Goal: Download file/media

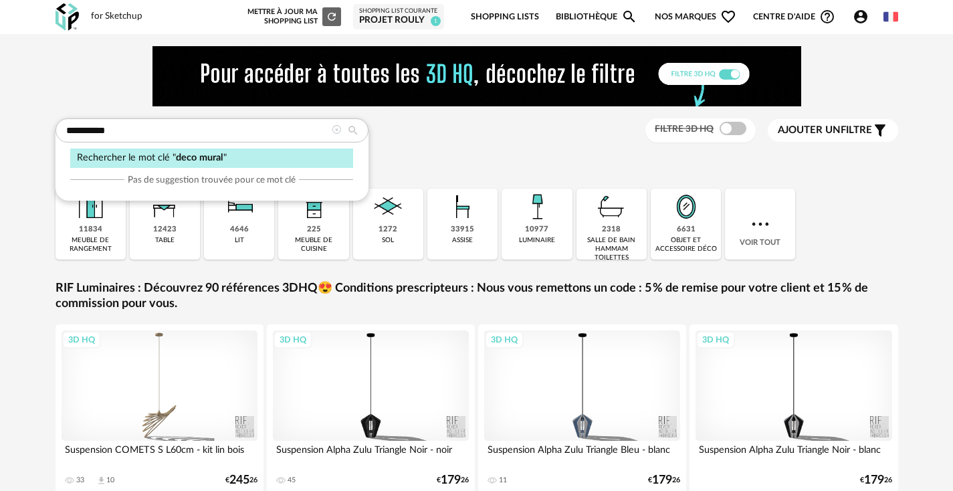
type input "**********"
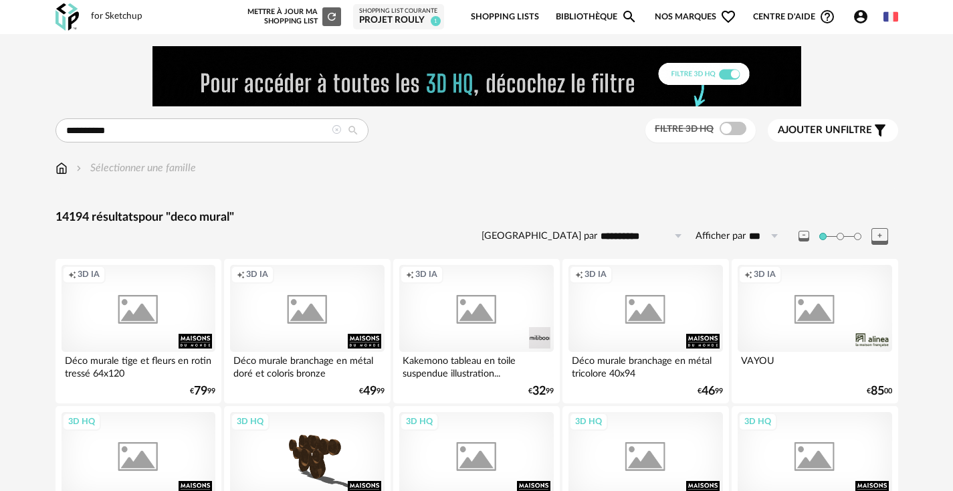
click at [734, 137] on div "Filtre 3D HQ" at bounding box center [700, 130] width 110 height 25
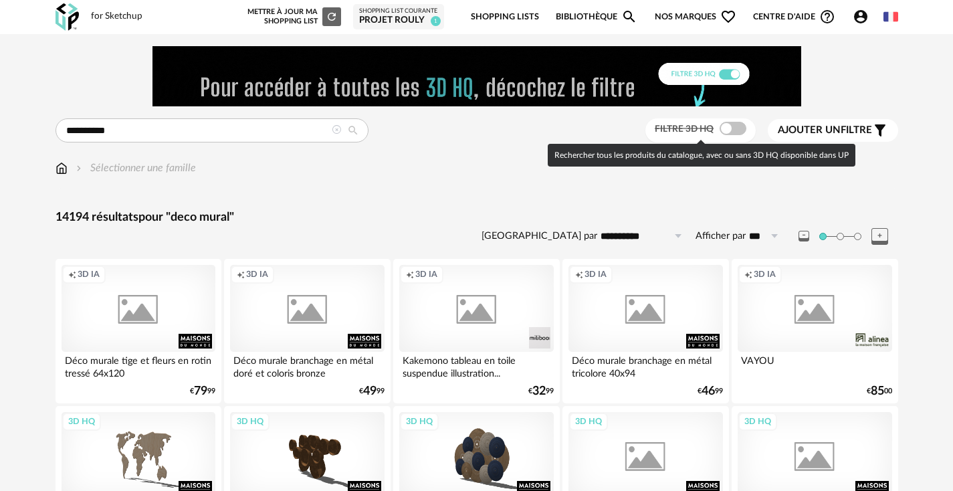
click at [735, 132] on span at bounding box center [733, 128] width 27 height 13
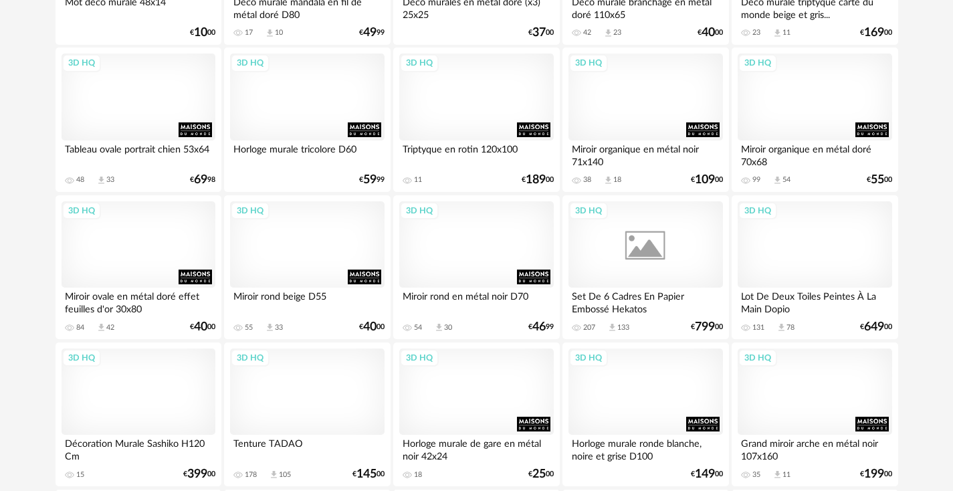
scroll to position [1968, 0]
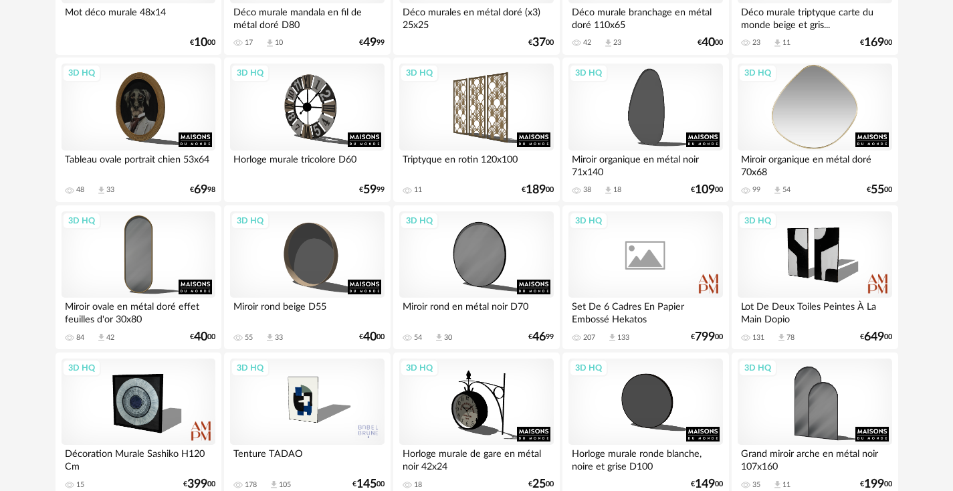
click at [804, 103] on div "3D HQ" at bounding box center [815, 107] width 154 height 87
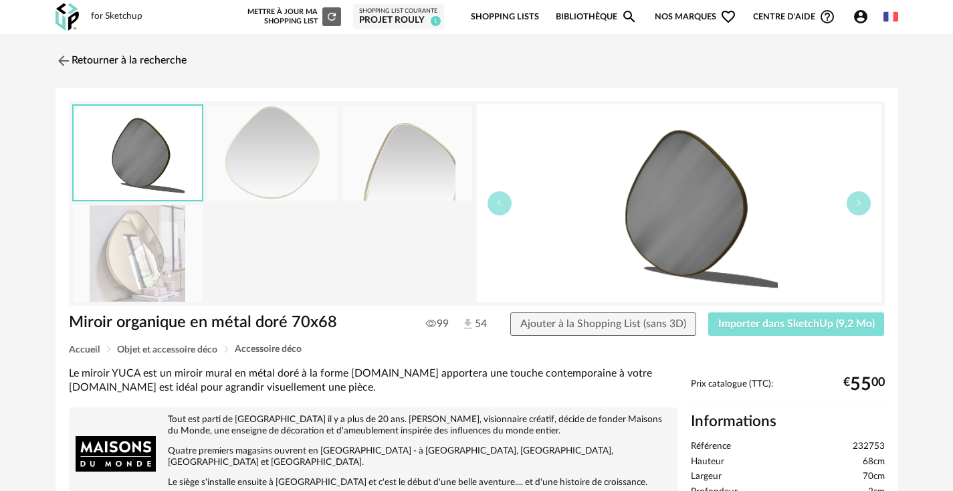
click at [815, 327] on span "Importer dans SketchUp (9,2 Mo)" at bounding box center [796, 323] width 157 height 11
